Goal: Task Accomplishment & Management: Manage account settings

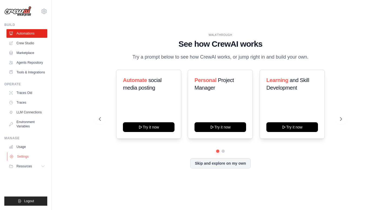
click at [29, 157] on link "Settings" at bounding box center [27, 156] width 41 height 9
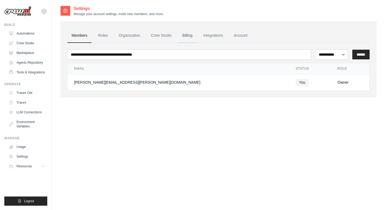
click at [184, 35] on link "Billing" at bounding box center [187, 35] width 19 height 15
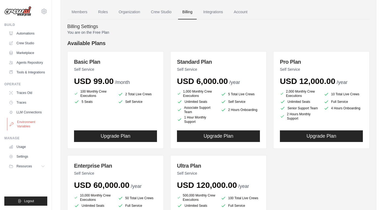
scroll to position [57, 0]
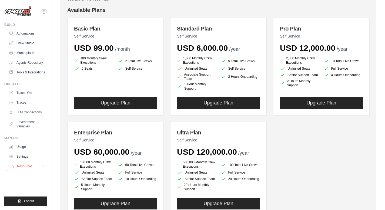
click at [42, 166] on icon at bounding box center [43, 166] width 4 height 4
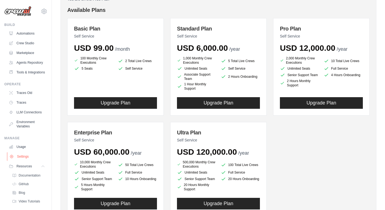
click at [27, 161] on link "Settings" at bounding box center [27, 156] width 41 height 9
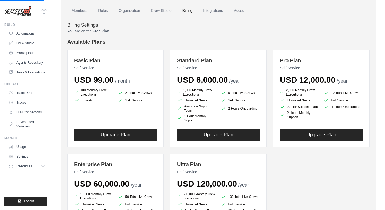
scroll to position [0, 0]
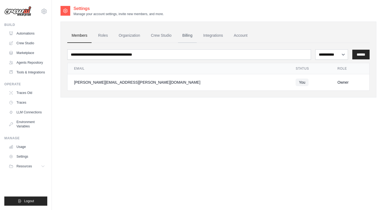
click at [190, 35] on link "Billing" at bounding box center [187, 35] width 19 height 15
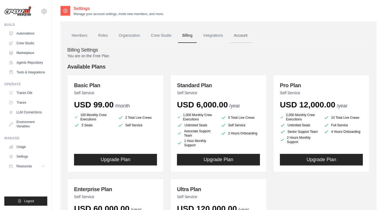
click at [245, 36] on link "Account" at bounding box center [240, 35] width 22 height 15
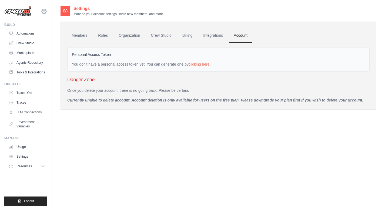
click at [45, 11] on icon at bounding box center [44, 12] width 2 height 2
click at [25, 155] on link "Settings" at bounding box center [27, 156] width 41 height 9
click at [188, 35] on link "Billing" at bounding box center [187, 35] width 19 height 15
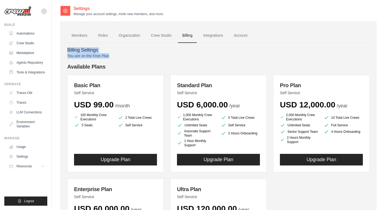
drag, startPoint x: 110, startPoint y: 56, endPoint x: 134, endPoint y: 54, distance: 23.9
click at [68, 49] on div "Billing Settings You are on the Free Plan Available Plans Basic Plan Self Servi…" at bounding box center [218, 164] width 302 height 242
click at [134, 54] on p "You are on the Free Plan" at bounding box center [218, 55] width 302 height 5
drag, startPoint x: 79, startPoint y: 55, endPoint x: 125, endPoint y: 58, distance: 45.8
click at [124, 58] on p "You are on the Free Plan" at bounding box center [218, 55] width 302 height 5
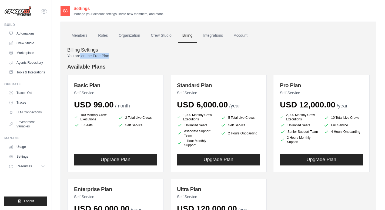
click at [125, 58] on p "You are on the Free Plan" at bounding box center [218, 55] width 302 height 5
